Goal: Check status: Check status

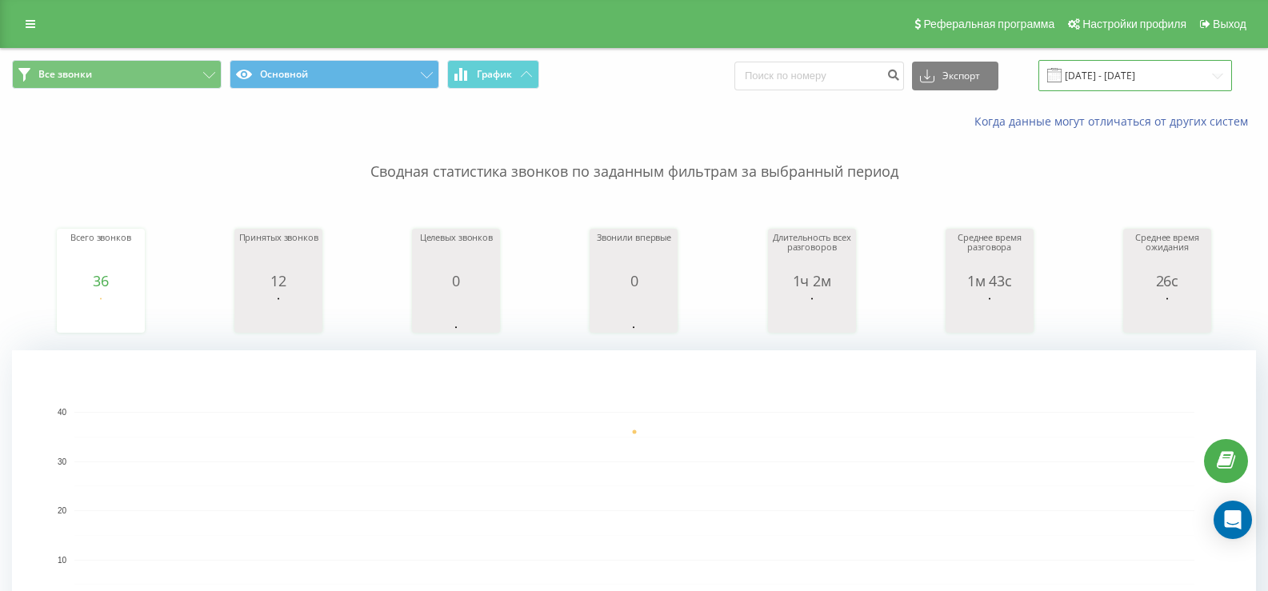
click at [1100, 74] on input "20.08.2025 - 20.08.2025" at bounding box center [1135, 75] width 194 height 31
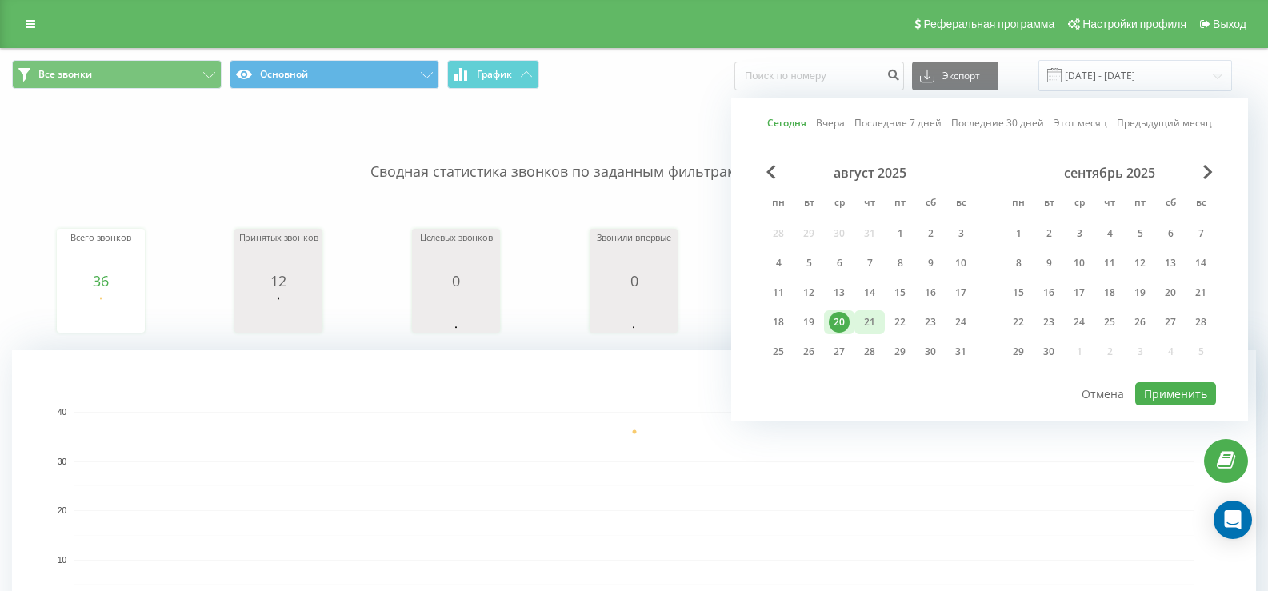
click at [863, 330] on div "21" at bounding box center [869, 322] width 21 height 21
click at [1183, 394] on button "Применить" at bounding box center [1175, 393] width 81 height 23
type input "[DATE] - [DATE]"
